Goal: Information Seeking & Learning: Learn about a topic

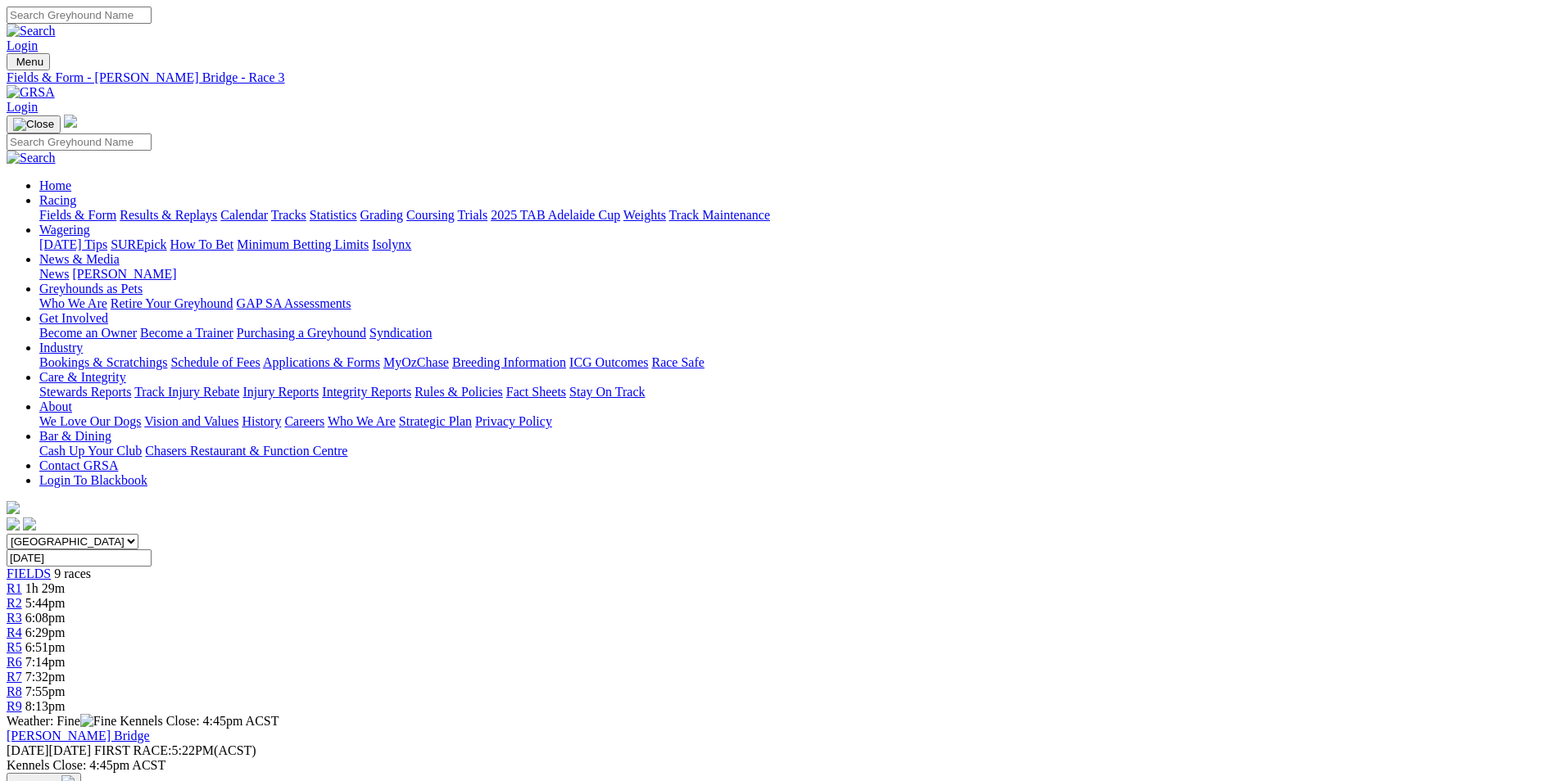
click at [91, 567] on span "9 races" at bounding box center [72, 574] width 37 height 14
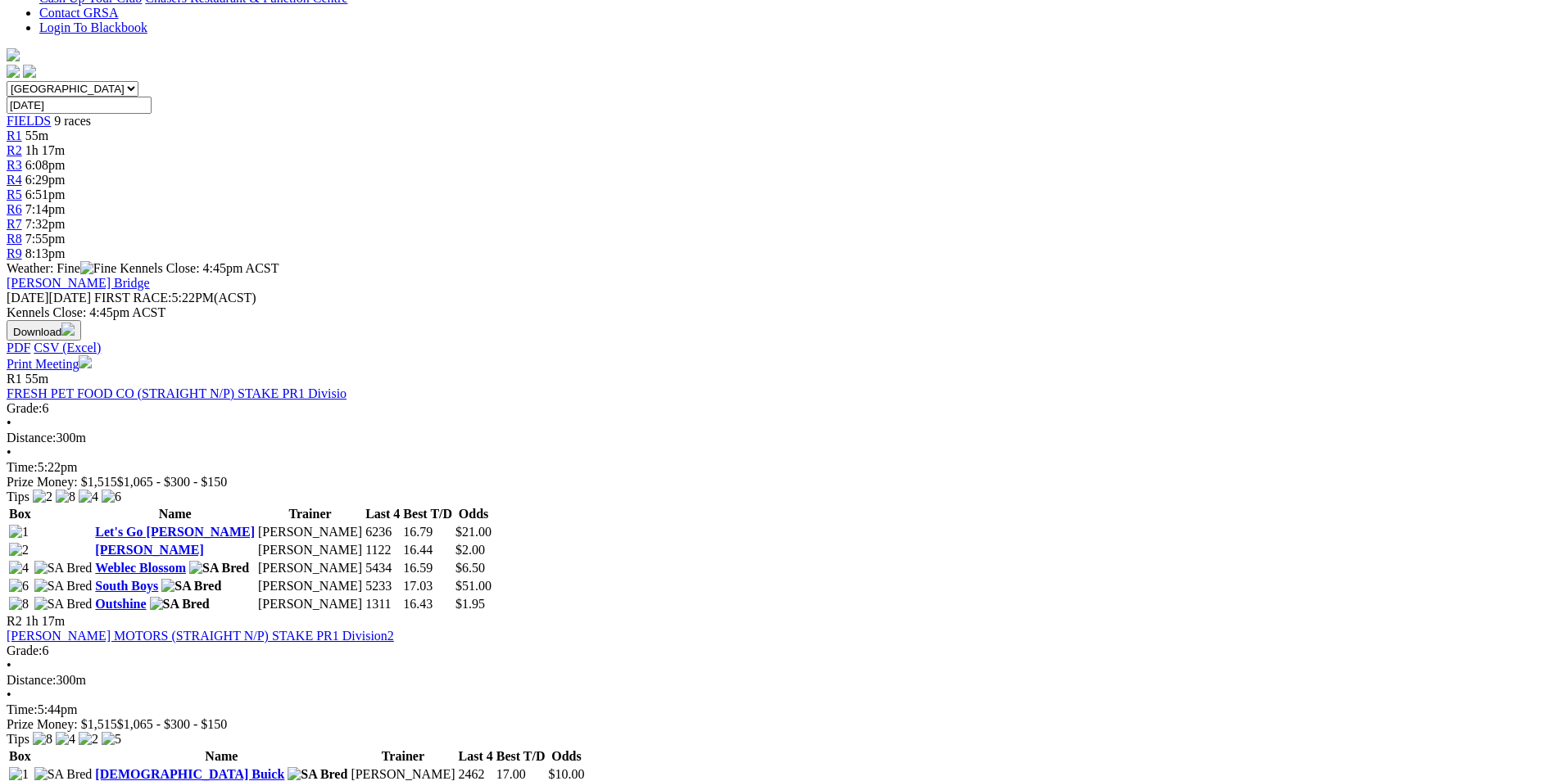
scroll to position [410, 0]
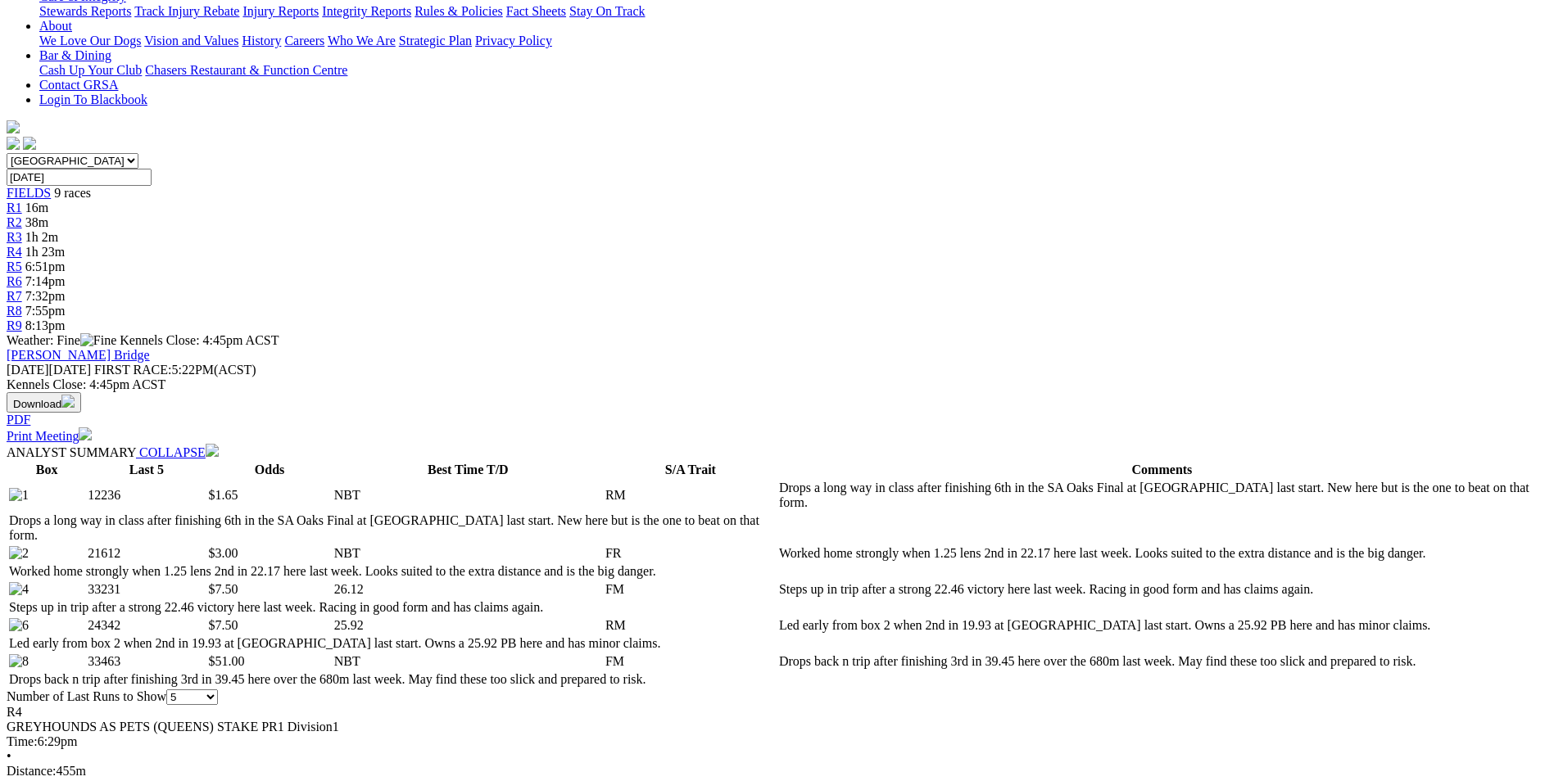
scroll to position [410, 0]
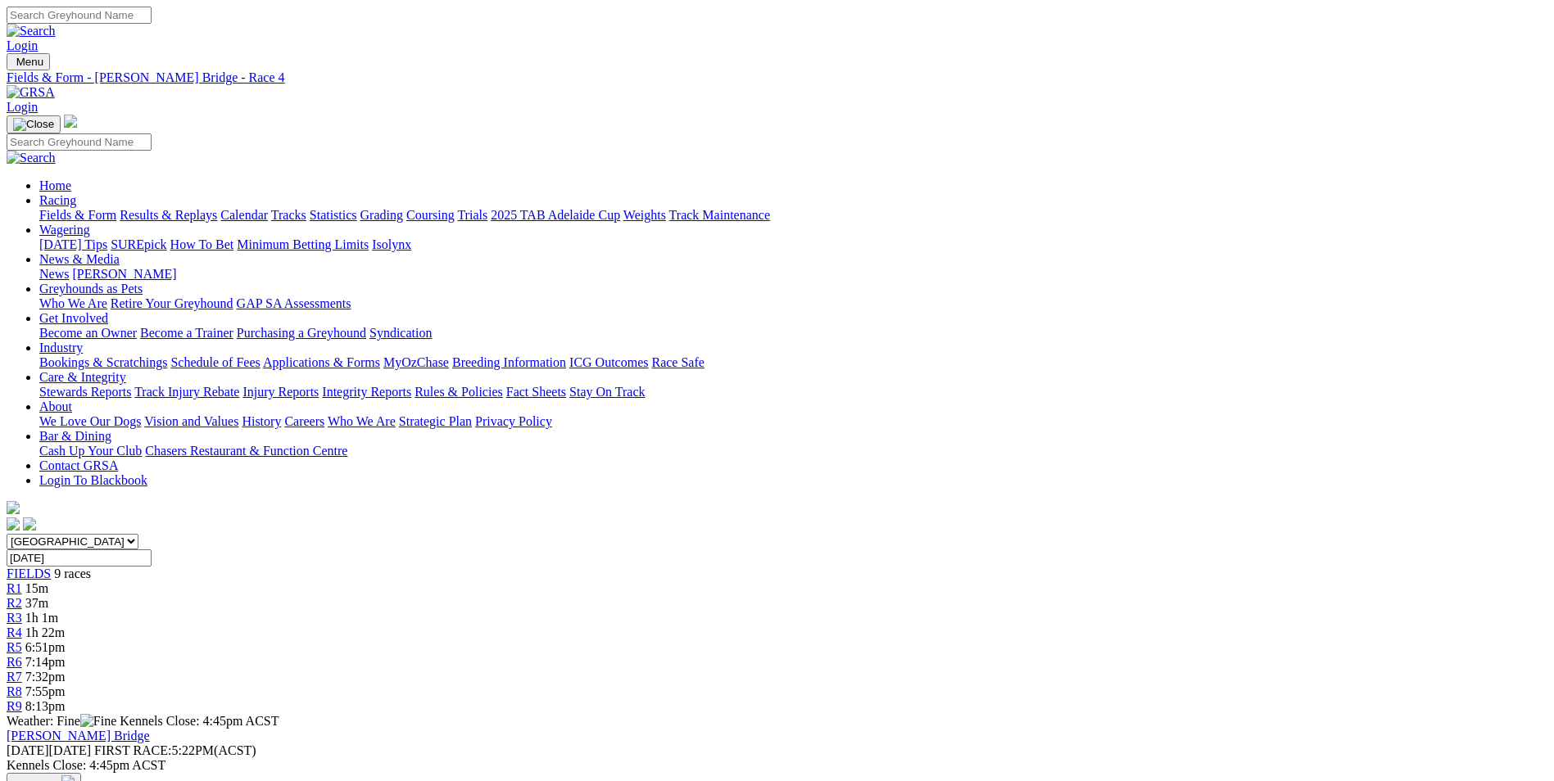
click at [314, 567] on div "FIELDS 9 races" at bounding box center [777, 574] width 1541 height 15
click at [730, 626] on div "R4 1h 19m" at bounding box center [777, 633] width 1541 height 15
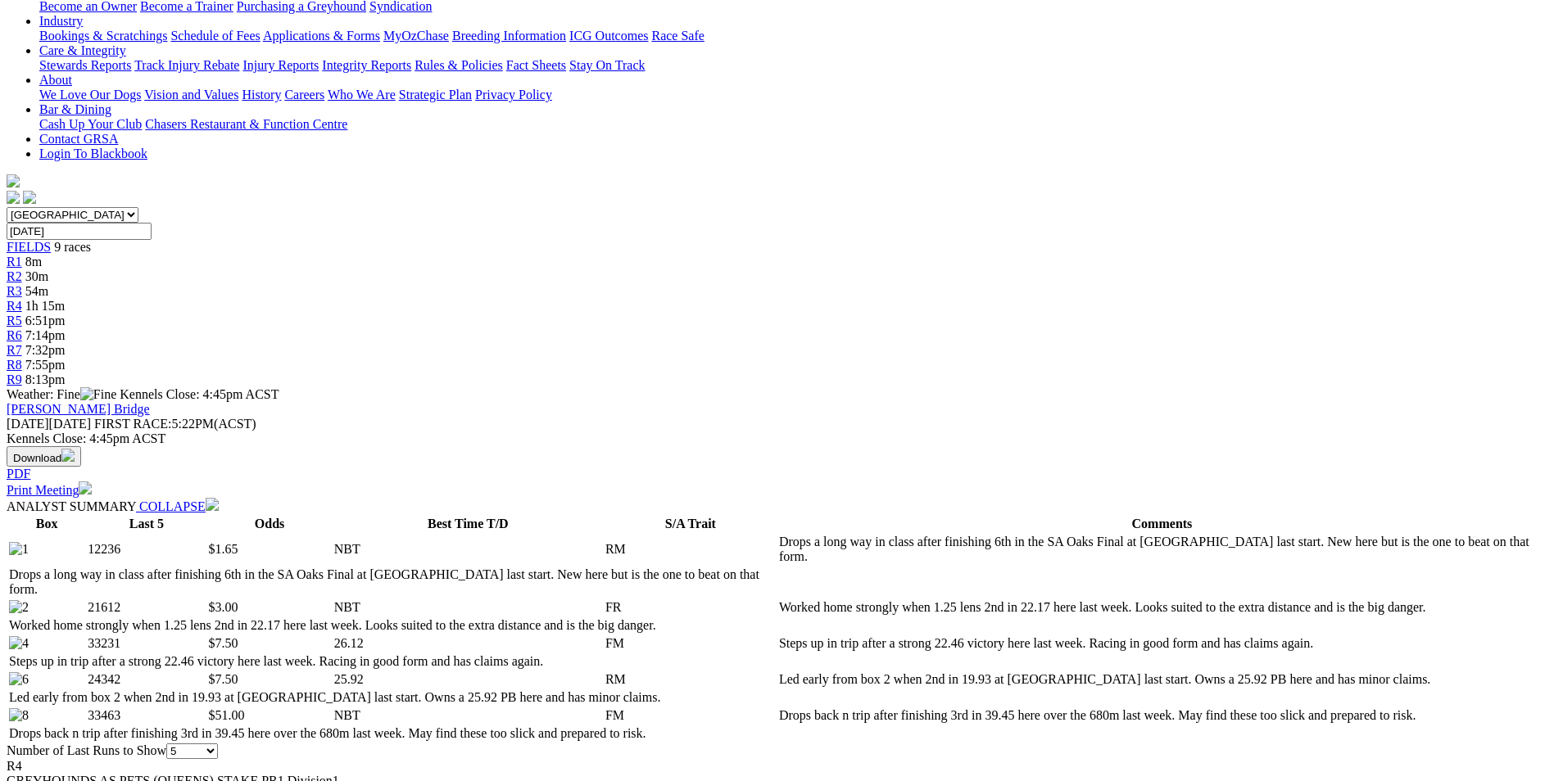
scroll to position [328, 0]
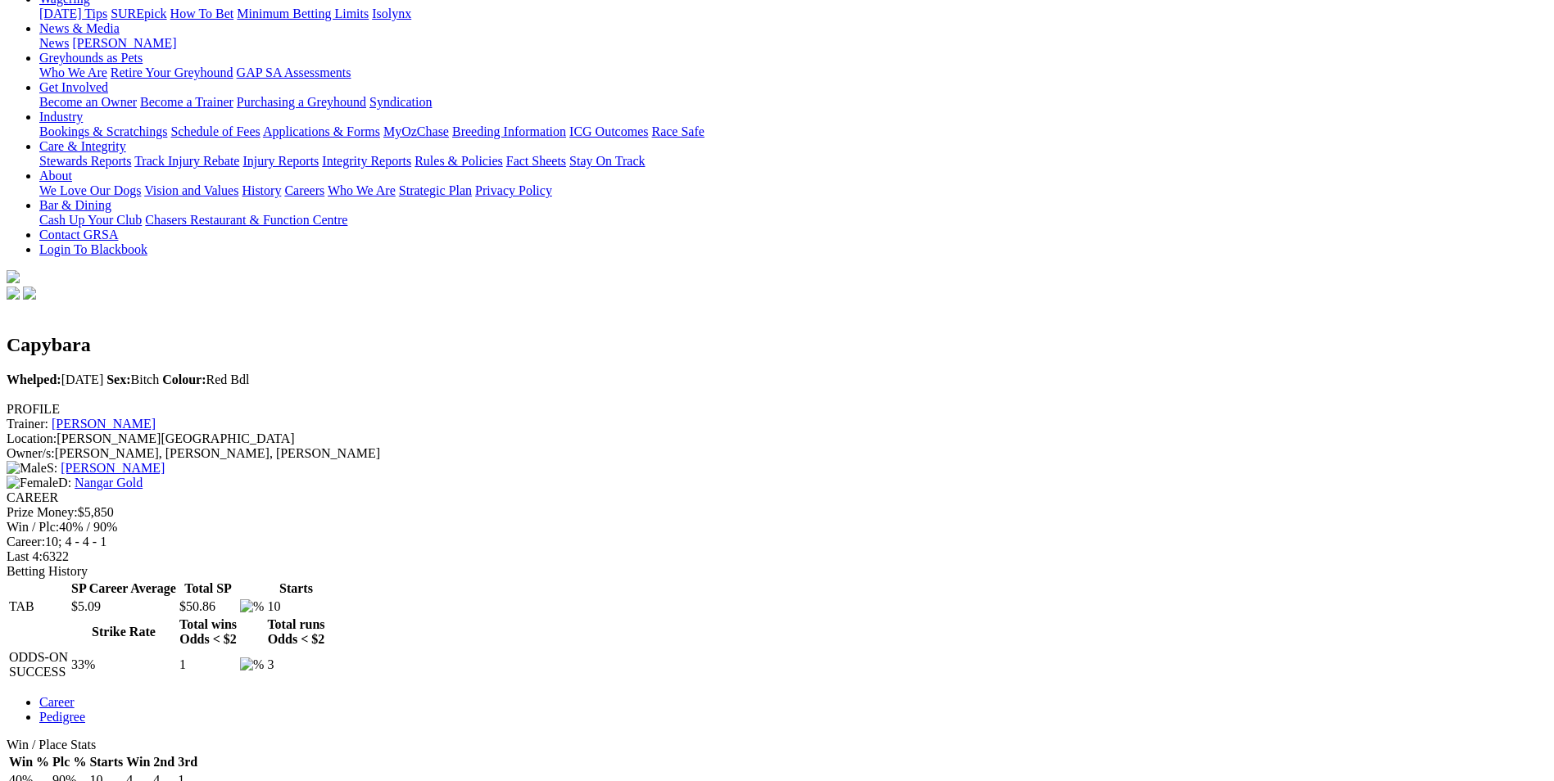
scroll to position [82, 0]
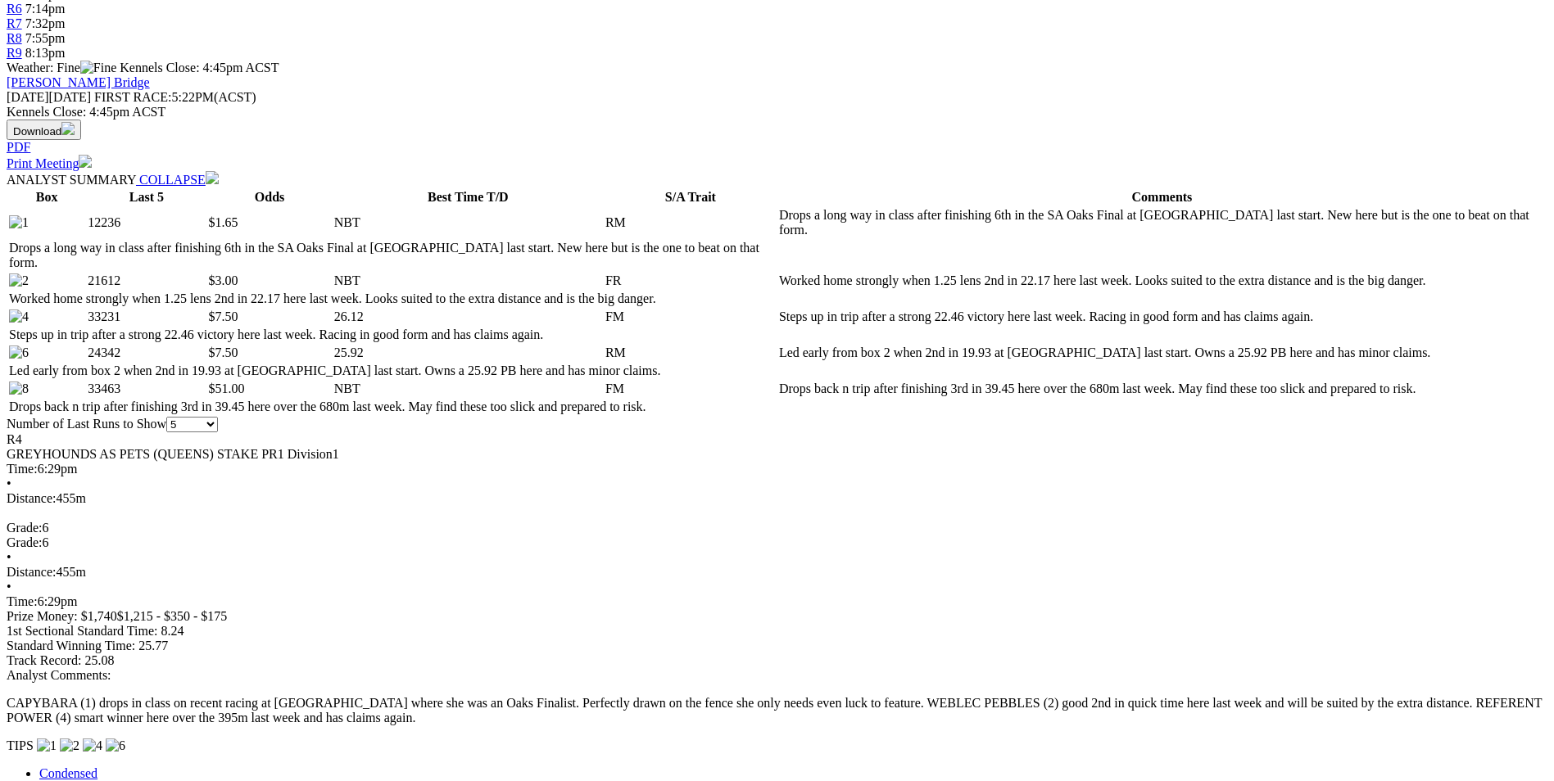
scroll to position [655, 0]
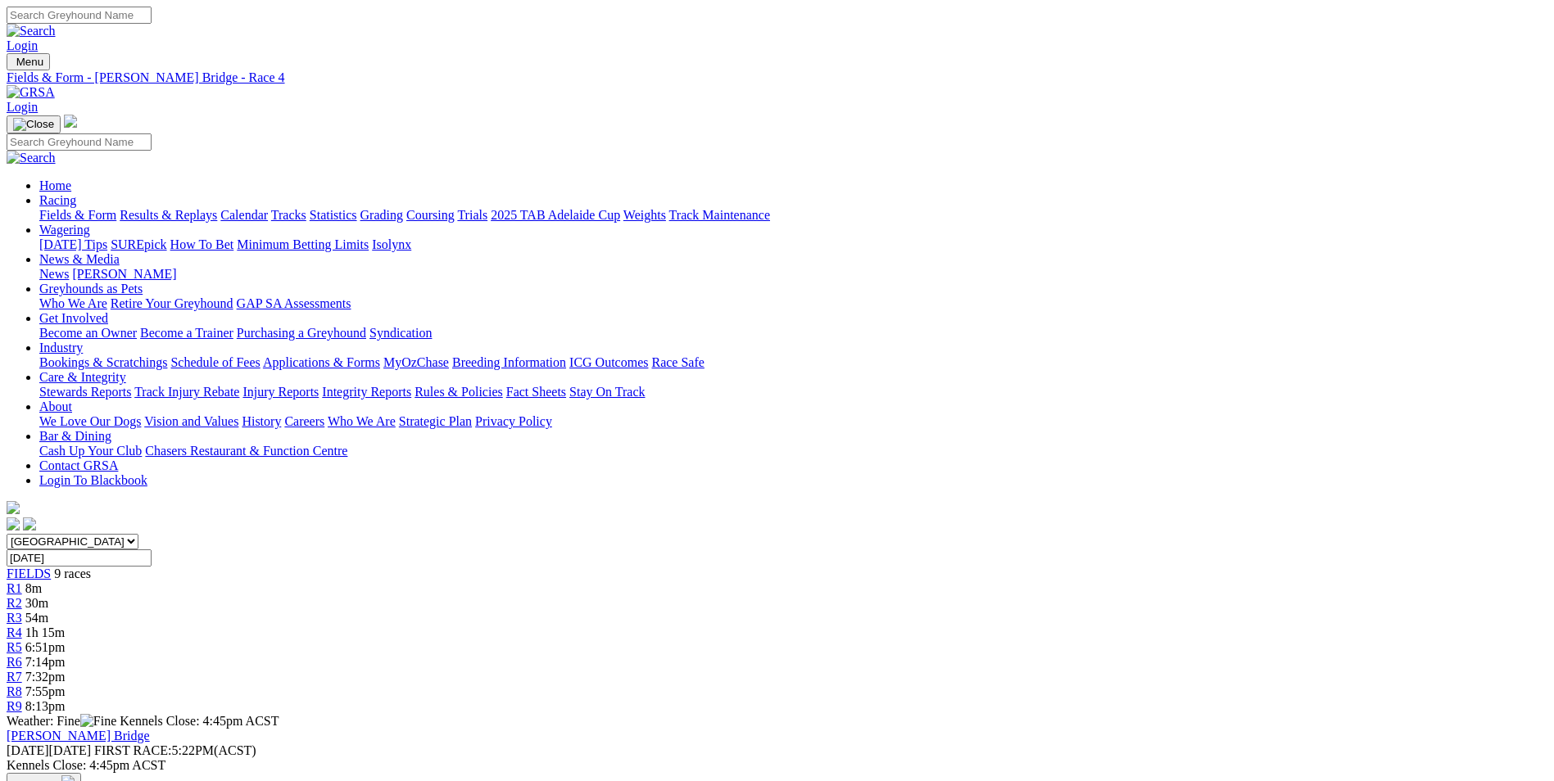
click at [510, 596] on div "R2 30m" at bounding box center [777, 603] width 1541 height 15
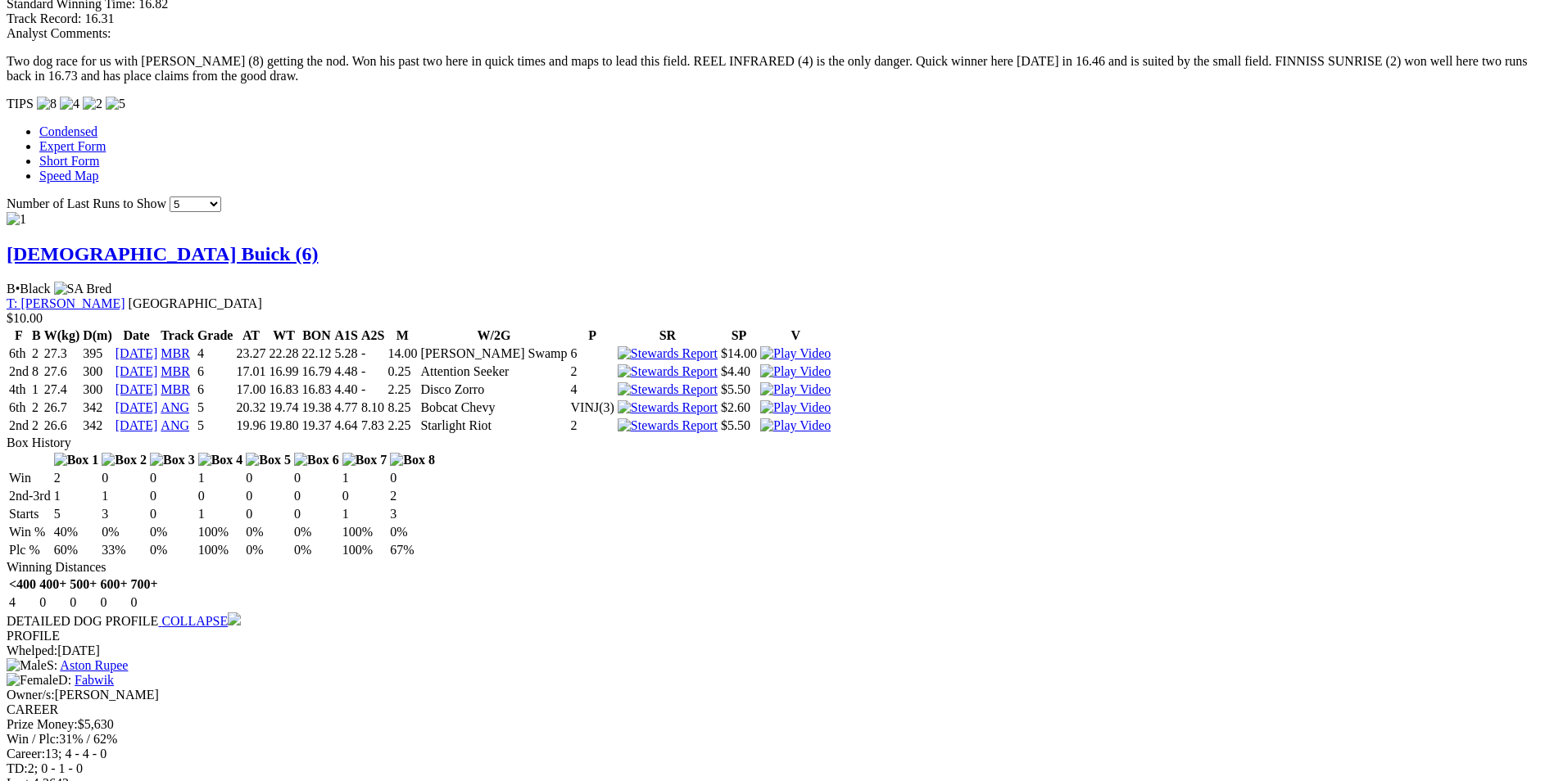
scroll to position [1556, 0]
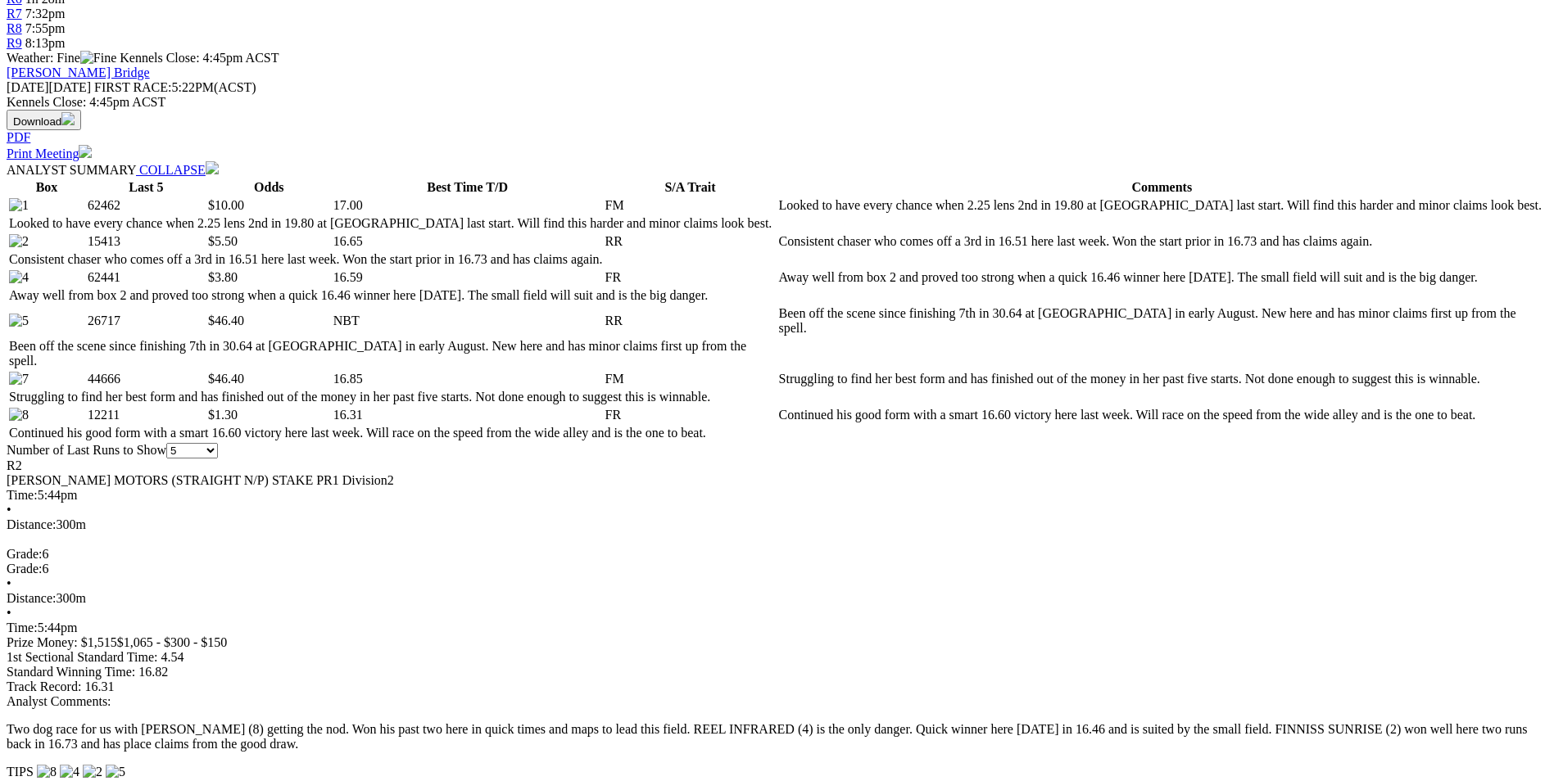
scroll to position [737, 0]
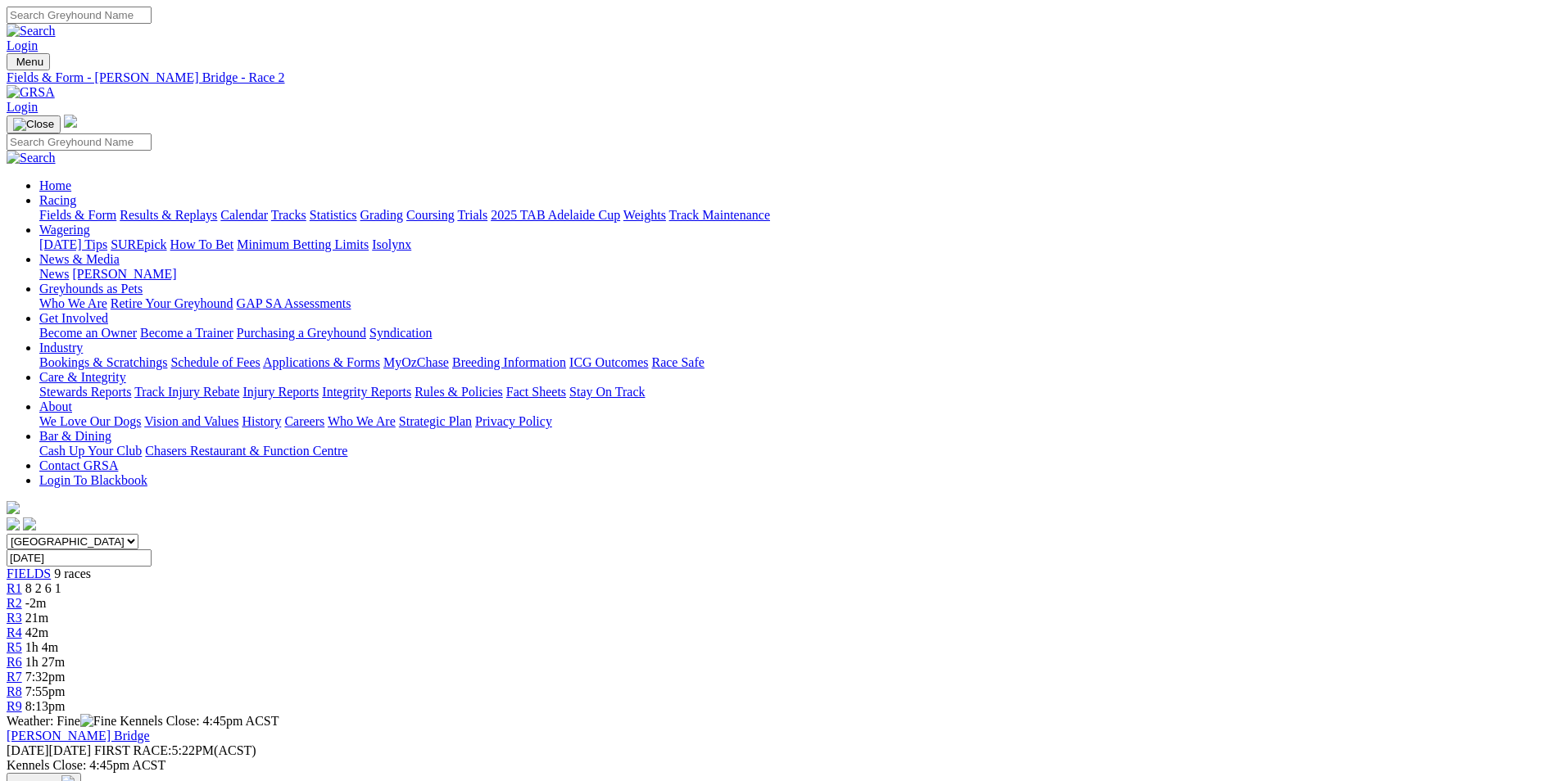
click at [626, 611] on div "R3 21m" at bounding box center [777, 618] width 1541 height 15
drag, startPoint x: 626, startPoint y: 256, endPoint x: 645, endPoint y: 253, distance: 19.0
click at [644, 611] on div "R3 21m" at bounding box center [777, 618] width 1541 height 15
click at [22, 611] on link "R3" at bounding box center [15, 618] width 16 height 14
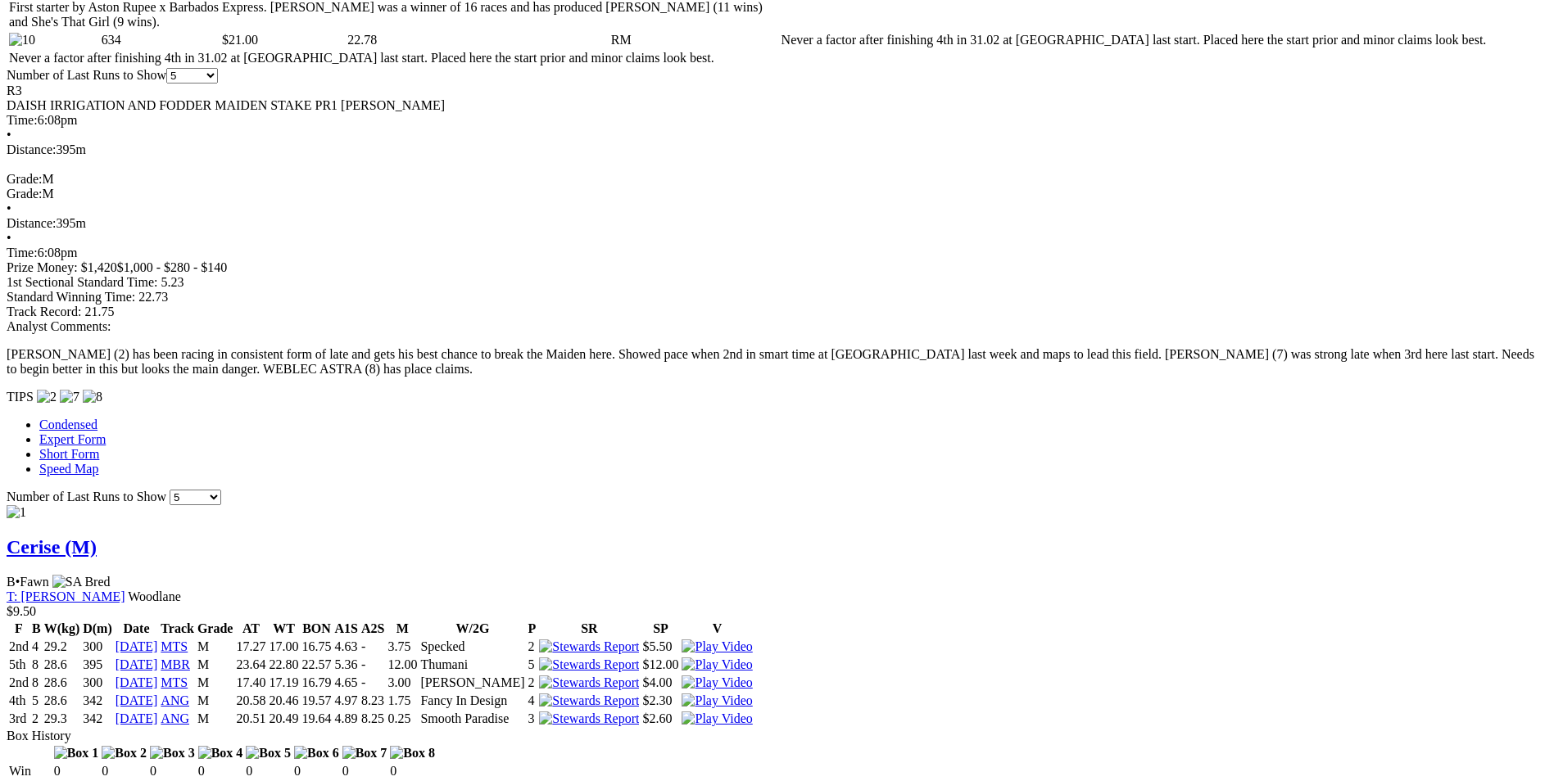
scroll to position [1147, 0]
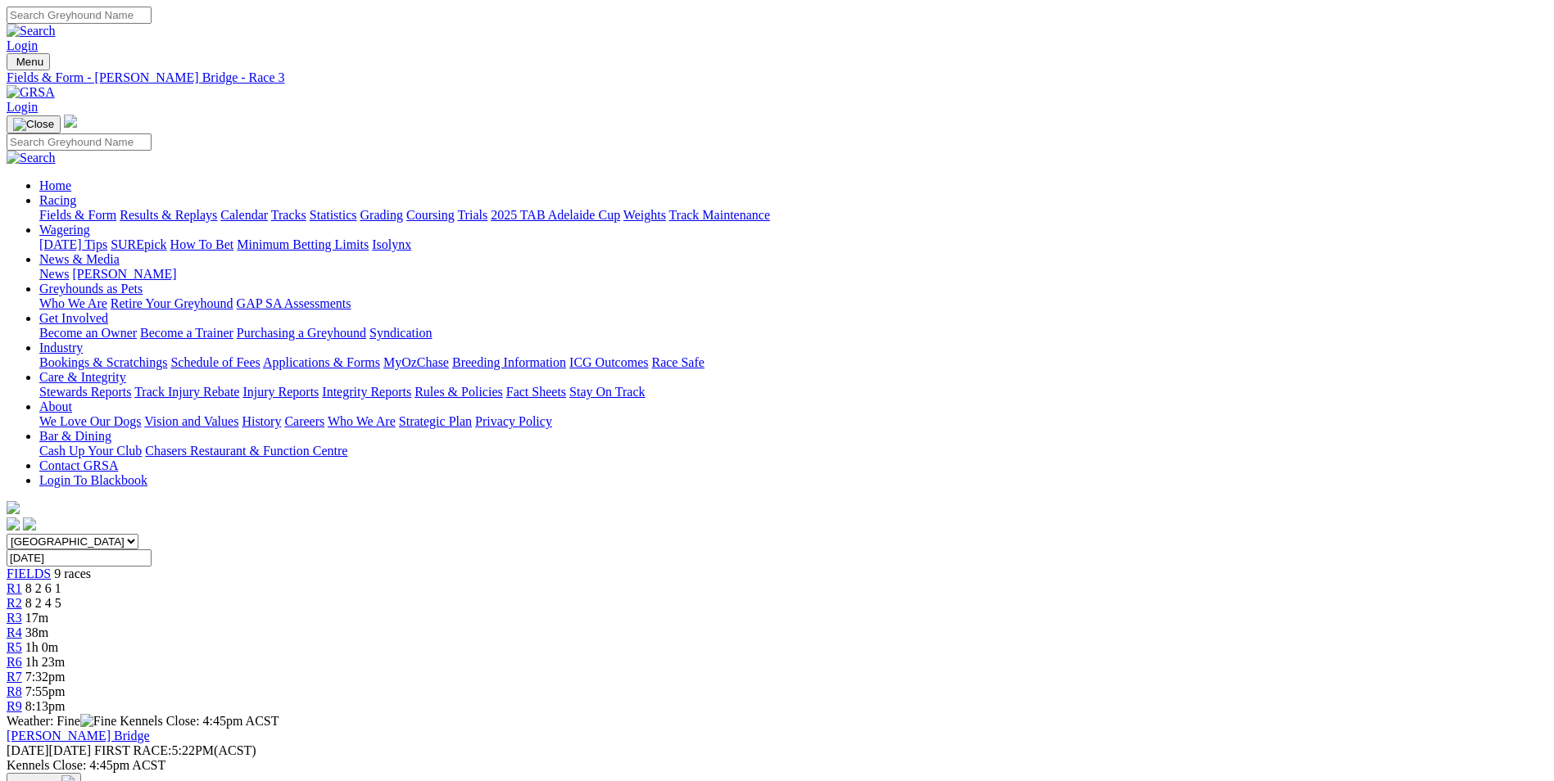
click at [22, 655] on span "R6" at bounding box center [15, 662] width 16 height 14
